Goal: Task Accomplishment & Management: Complete application form

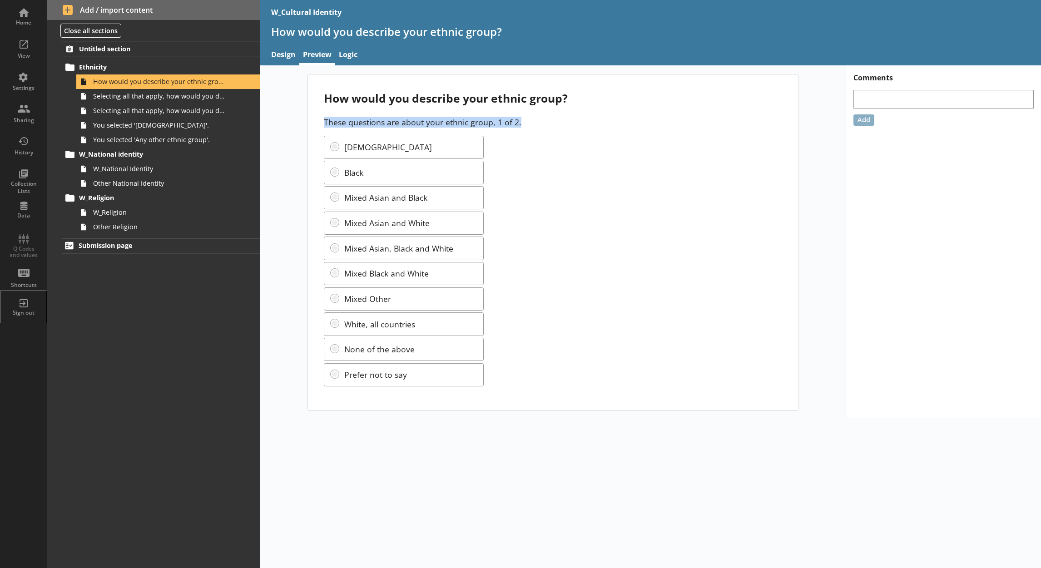
drag, startPoint x: 524, startPoint y: 124, endPoint x: 323, endPoint y: 123, distance: 200.8
click at [324, 123] on p "These questions are about your ethnic group, 1 of 2." at bounding box center [553, 122] width 458 height 11
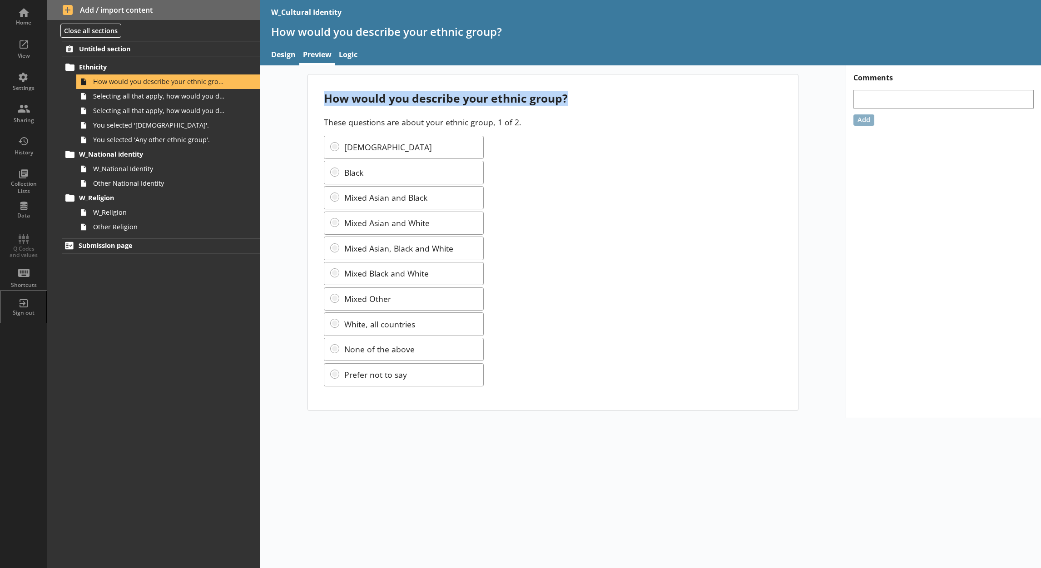
drag, startPoint x: 573, startPoint y: 98, endPoint x: 309, endPoint y: 102, distance: 264.5
click at [309, 102] on div "How would you describe your ethnic group? These questions are about your ethnic…" at bounding box center [553, 243] width 491 height 336
click at [504, 131] on div "How would you describe your ethnic group? These questions are about your ethnic…" at bounding box center [553, 243] width 491 height 336
drag, startPoint x: 574, startPoint y: 98, endPoint x: 325, endPoint y: 104, distance: 249.0
click at [325, 104] on div "How would you describe your ethnic group?" at bounding box center [553, 98] width 458 height 15
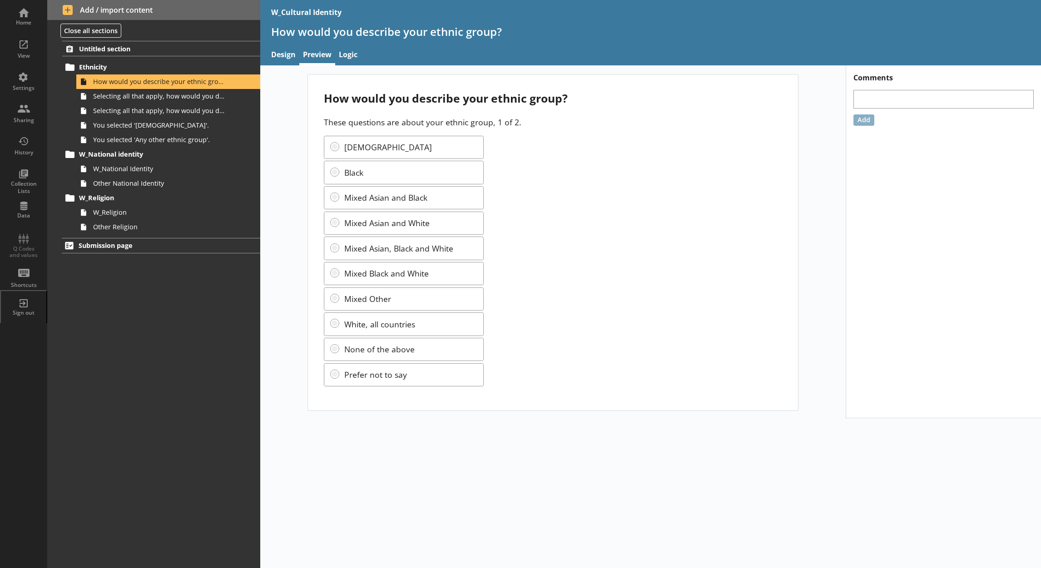
click at [533, 124] on p "These questions are about your ethnic group, 1 of 2." at bounding box center [553, 122] width 458 height 11
drag, startPoint x: 528, startPoint y: 124, endPoint x: 324, endPoint y: 126, distance: 204.0
click at [324, 126] on p "These questions are about your ethnic group, 1 of 2." at bounding box center [553, 122] width 458 height 11
drag, startPoint x: 324, startPoint y: 126, endPoint x: 292, endPoint y: 159, distance: 46.0
click at [292, 159] on div "How would you describe your ethnic group? These questions are about your ethnic…" at bounding box center [553, 242] width 586 height 337
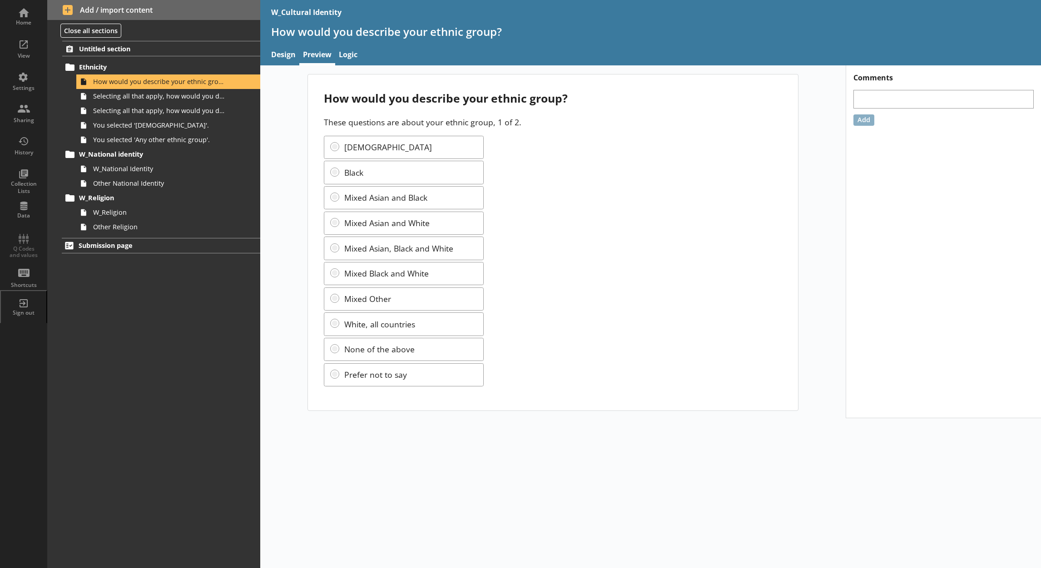
drag, startPoint x: 292, startPoint y: 159, endPoint x: 615, endPoint y: 169, distance: 322.7
click at [615, 169] on div "Asian Black Mixed Asian and Black Mixed Asian and White Mixed Asian, Black and …" at bounding box center [553, 261] width 458 height 251
drag, startPoint x: 521, startPoint y: 122, endPoint x: 314, endPoint y: 113, distance: 207.4
click at [314, 113] on div "How would you describe your ethnic group? These questions are about your ethnic…" at bounding box center [553, 243] width 491 height 336
drag, startPoint x: 314, startPoint y: 113, endPoint x: 301, endPoint y: 160, distance: 49.1
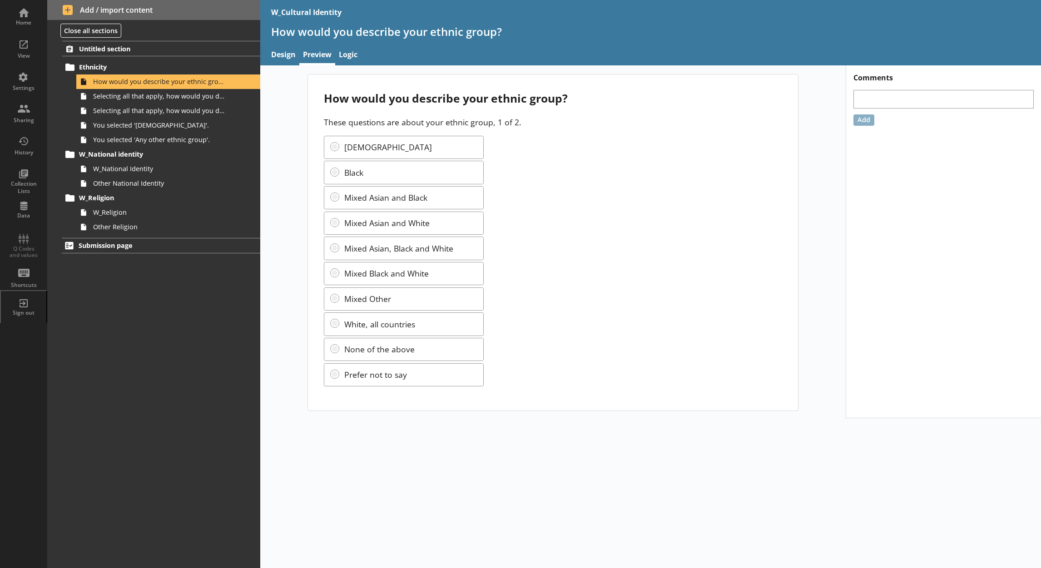
click at [301, 160] on main "How would you describe your ethnic group? These questions are about your ethnic…" at bounding box center [553, 242] width 509 height 337
click at [227, 100] on link "Selecting all that apply, how would you describe your ethnic group?" at bounding box center [168, 96] width 184 height 15
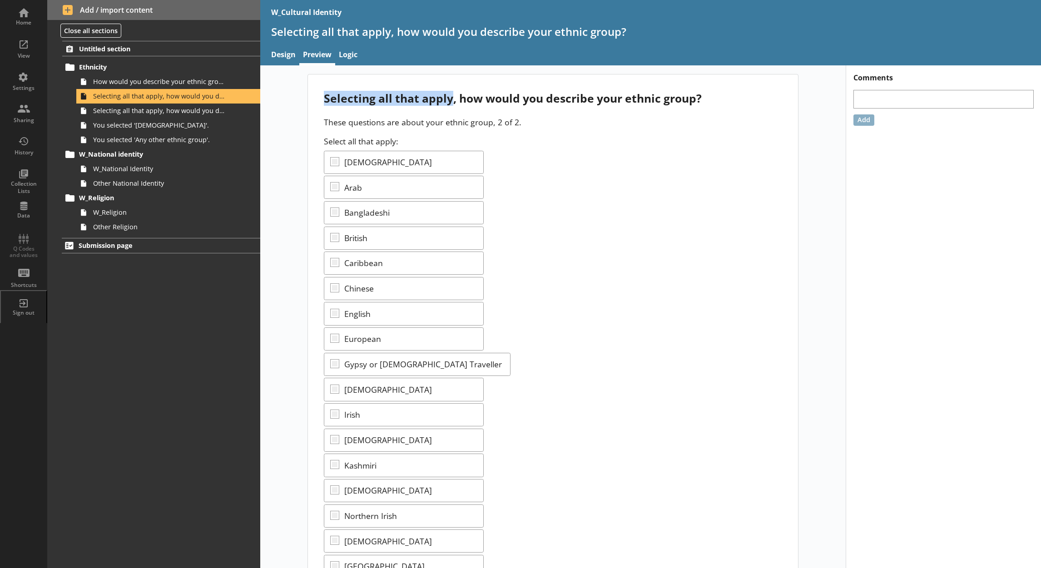
drag, startPoint x: 320, startPoint y: 100, endPoint x: 446, endPoint y: 95, distance: 125.5
click at [446, 95] on div "Selecting all that apply, how would you describe your ethnic group?" at bounding box center [553, 98] width 458 height 15
click at [287, 141] on div "Selecting all that apply, how would you describe your ethnic group? These quest…" at bounding box center [553, 412] width 586 height 676
click at [211, 85] on span "How would you describe your ethnic group?" at bounding box center [159, 81] width 133 height 9
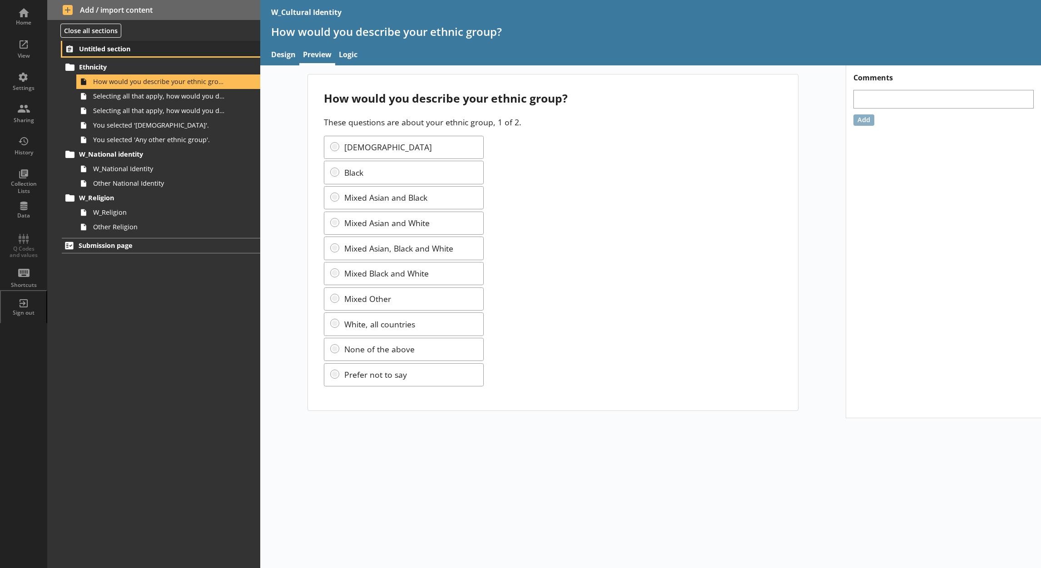
click at [224, 41] on link "Untitled section" at bounding box center [161, 48] width 198 height 15
